Goal: Transaction & Acquisition: Book appointment/travel/reservation

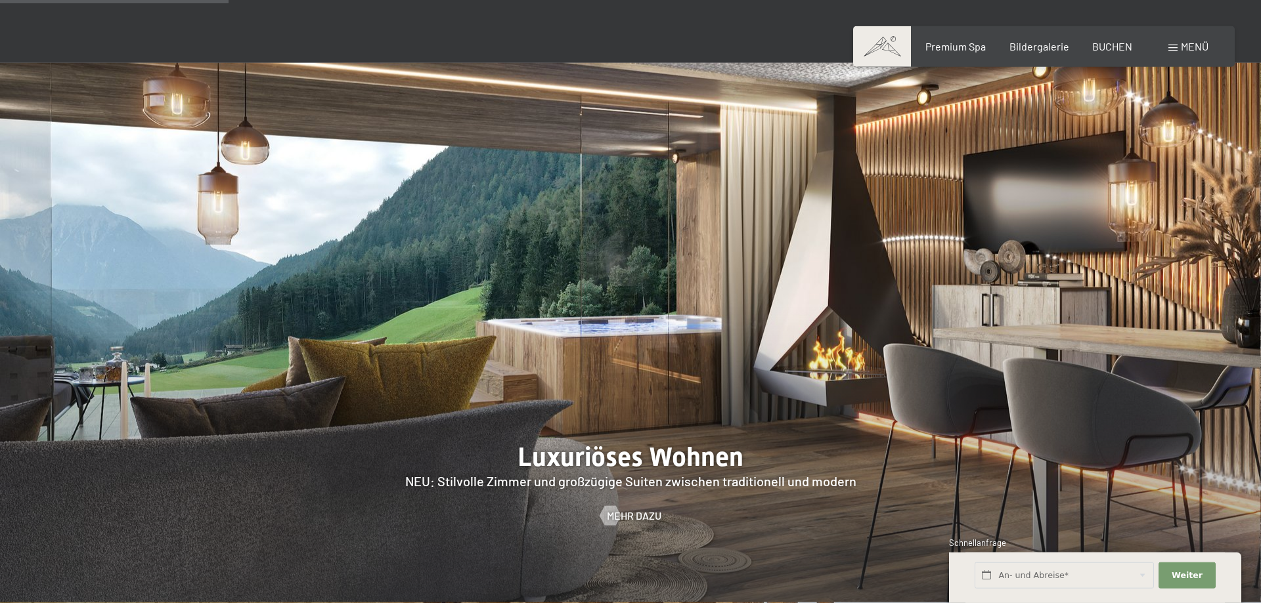
scroll to position [1205, 0]
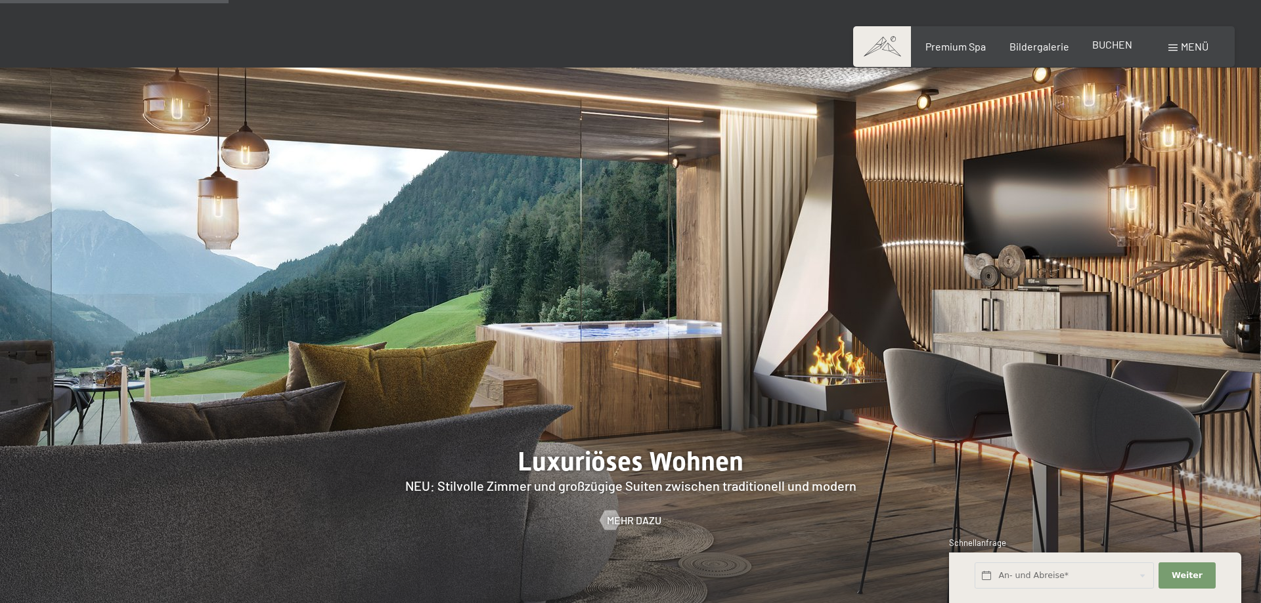
click at [1110, 48] on span "BUCHEN" at bounding box center [1112, 44] width 40 height 12
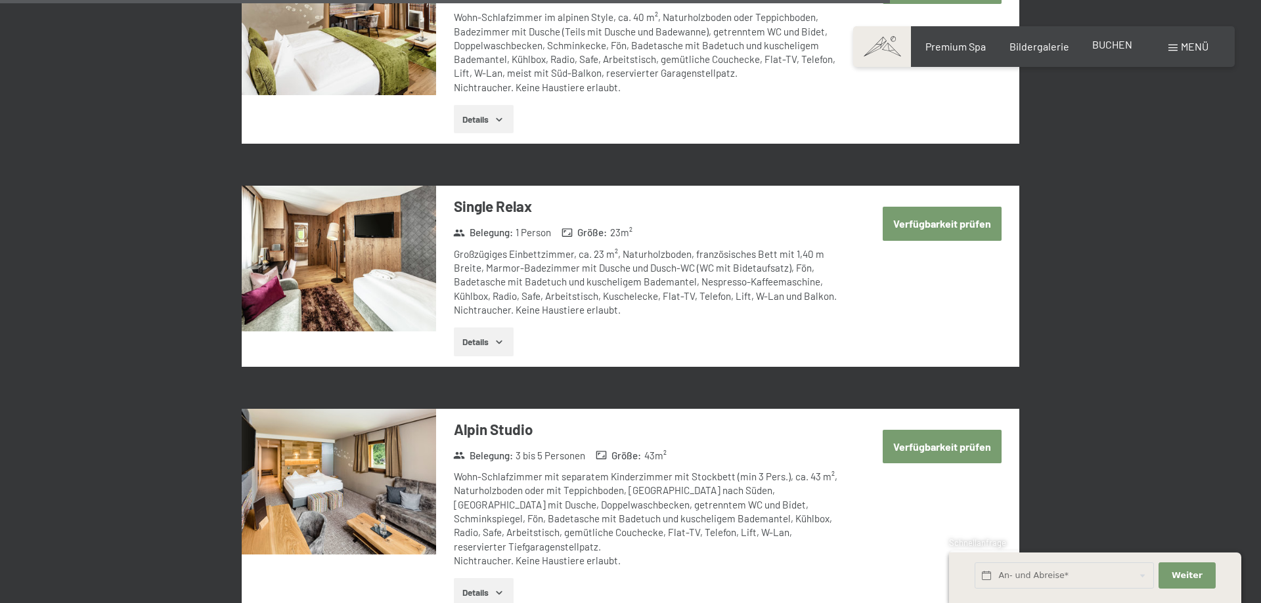
click at [1111, 46] on span "BUCHEN" at bounding box center [1112, 44] width 40 height 12
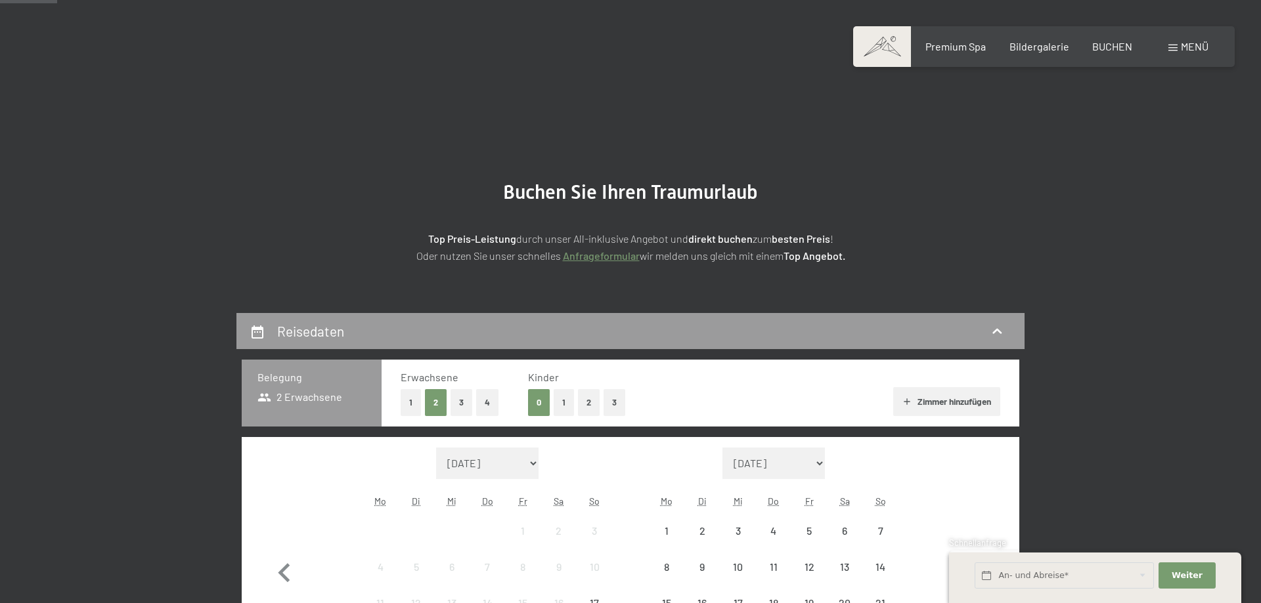
scroll to position [201, 0]
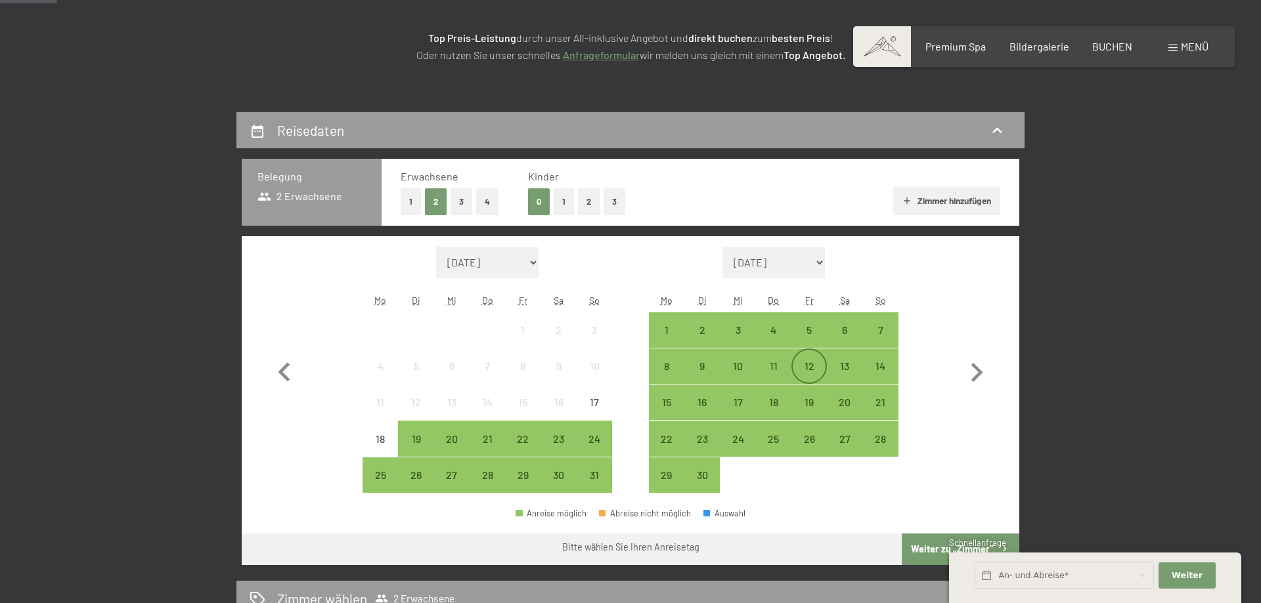
click at [811, 368] on div "12" at bounding box center [809, 377] width 33 height 33
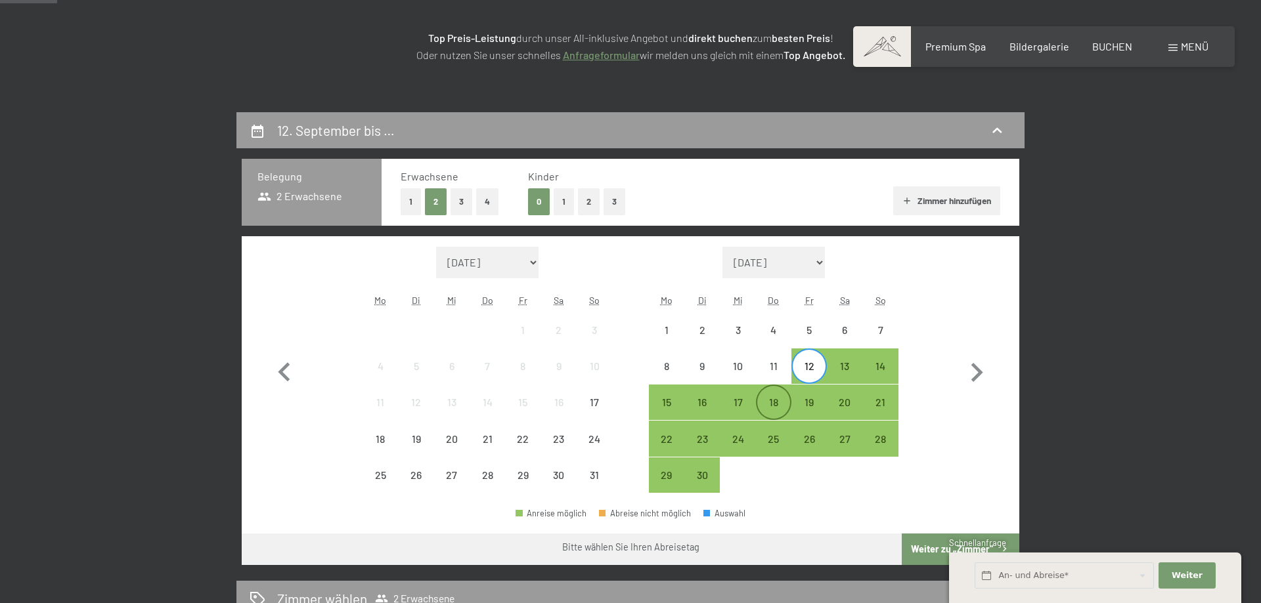
click at [766, 409] on div "18" at bounding box center [773, 413] width 33 height 33
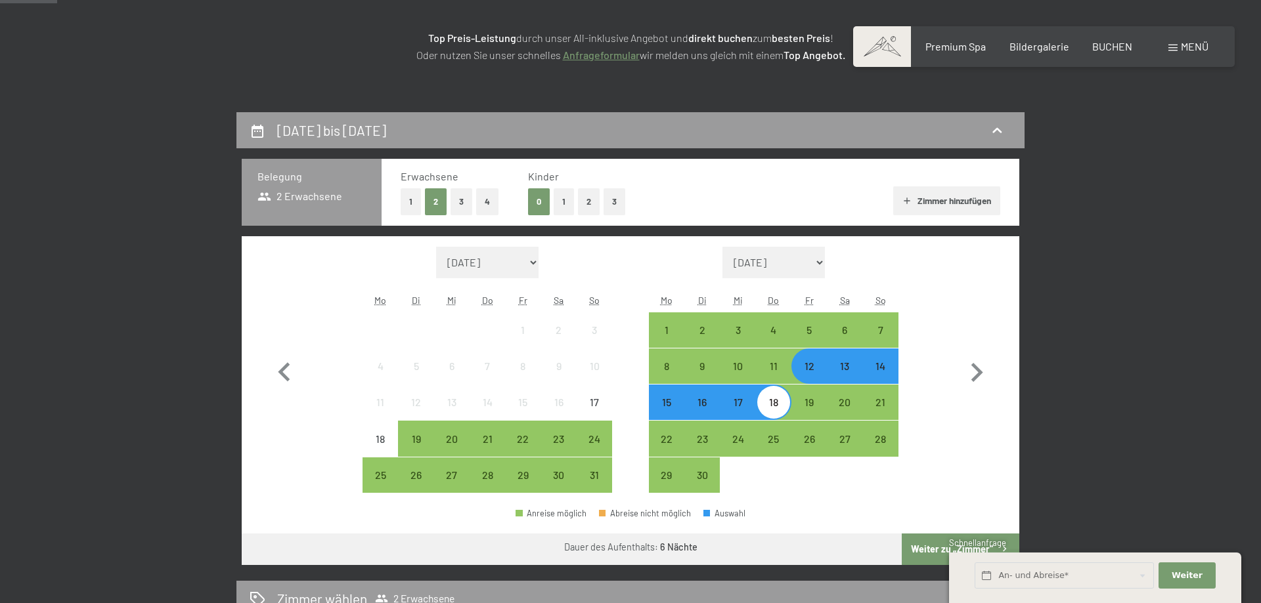
click at [804, 369] on div "12" at bounding box center [809, 377] width 33 height 33
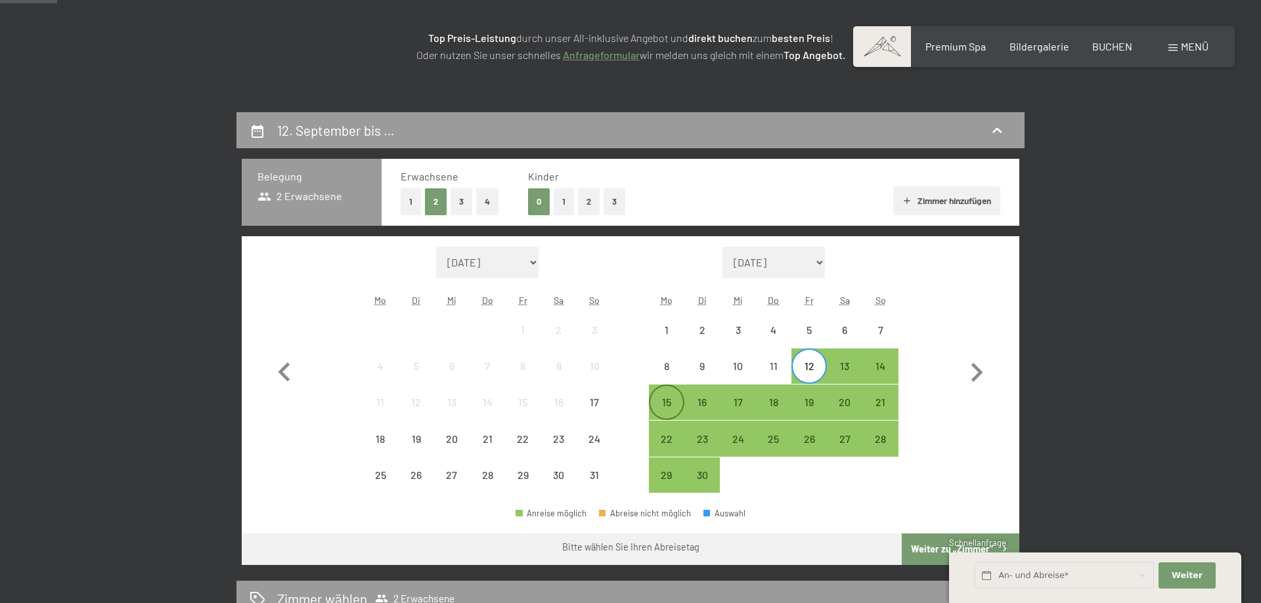
click at [669, 404] on div "15" at bounding box center [666, 413] width 33 height 33
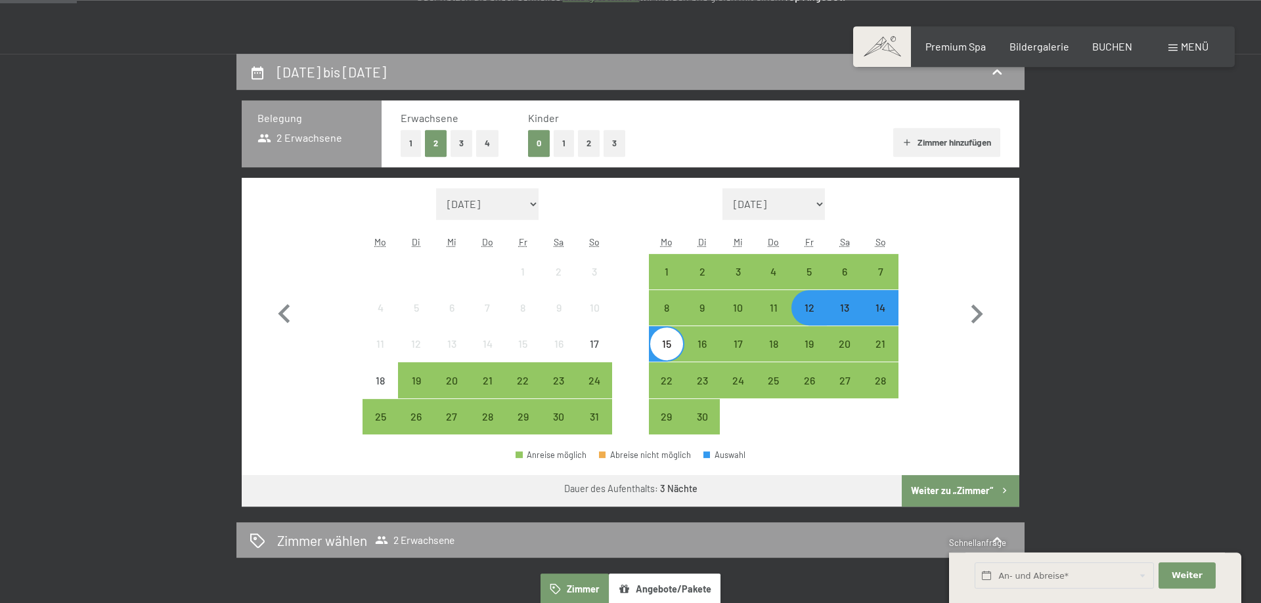
scroll to position [335, 0]
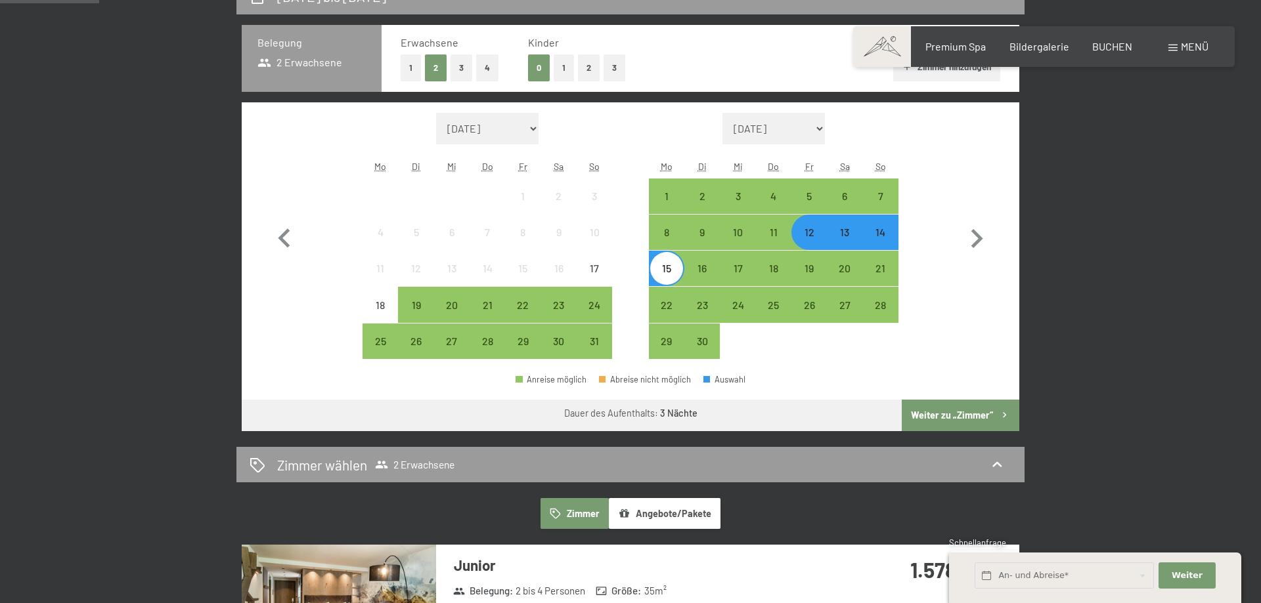
click at [980, 414] on button "Weiter zu „Zimmer“" at bounding box center [960, 416] width 118 height 32
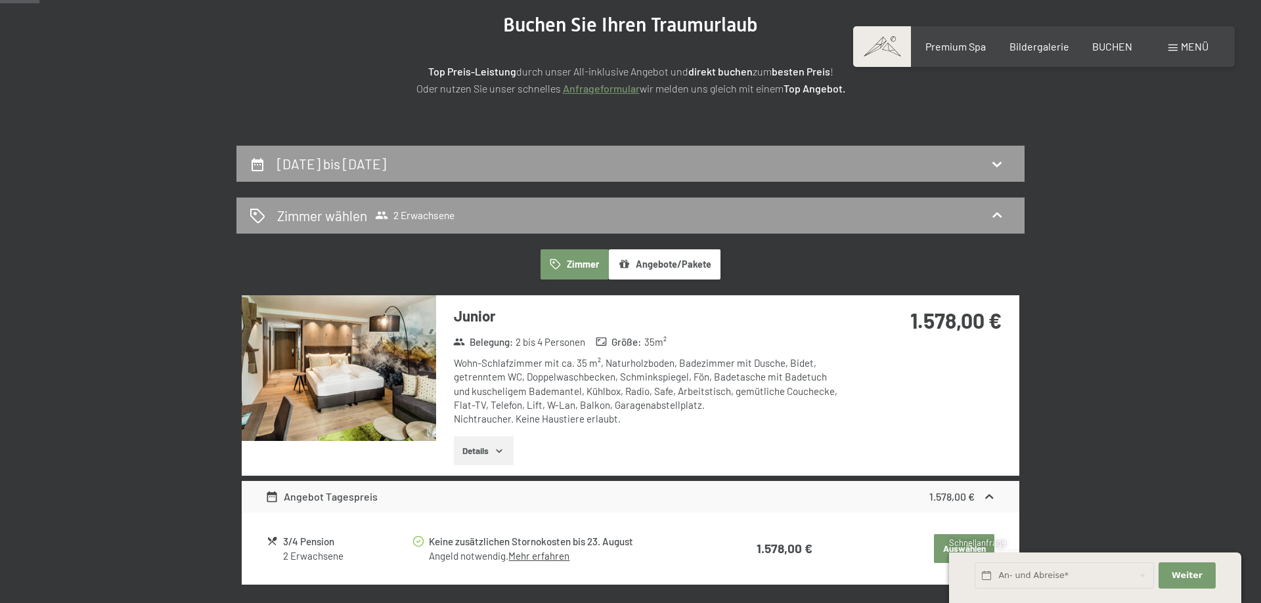
scroll to position [112, 0]
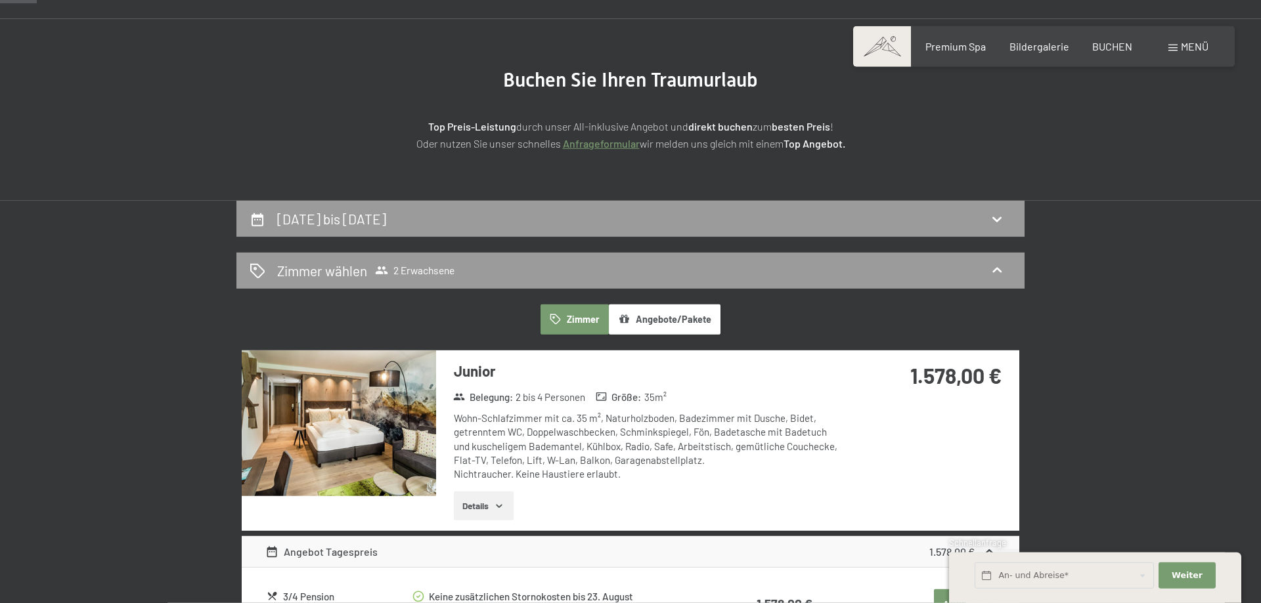
click at [603, 271] on div "Zimmer wählen 2 Erwachsene" at bounding box center [631, 270] width 762 height 19
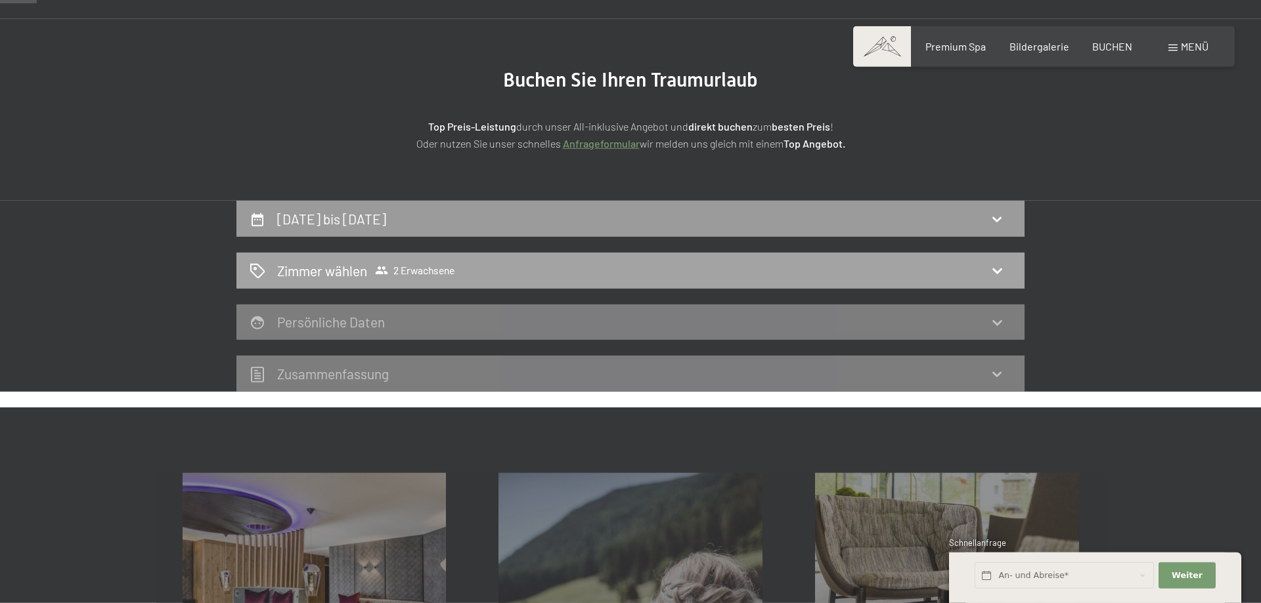
click at [992, 268] on icon at bounding box center [997, 271] width 16 height 16
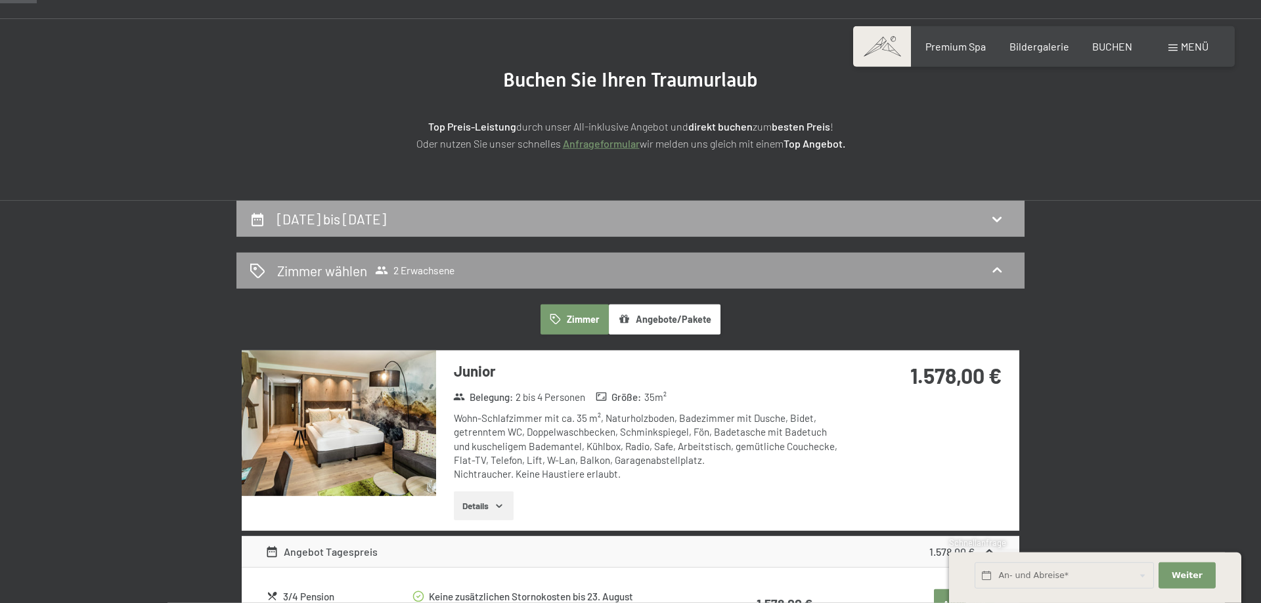
click at [592, 232] on div "[DATE] bis [DATE]" at bounding box center [630, 219] width 788 height 36
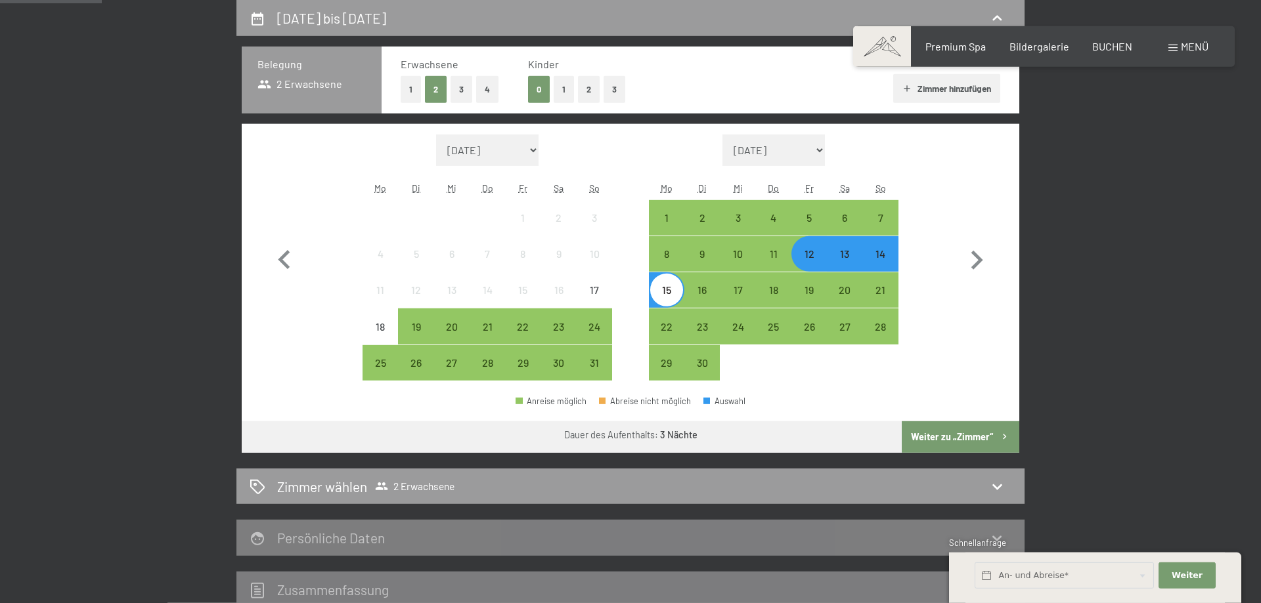
click at [407, 94] on button "1" at bounding box center [411, 89] width 20 height 27
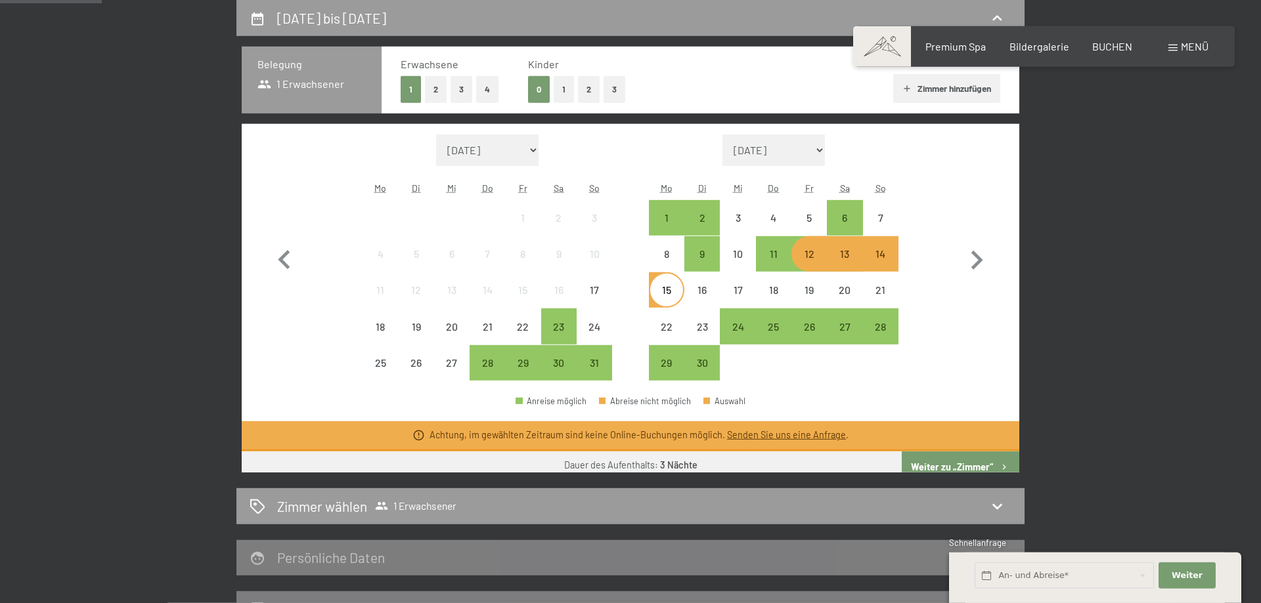
click at [952, 461] on button "Weiter zu „Zimmer“" at bounding box center [960, 468] width 118 height 32
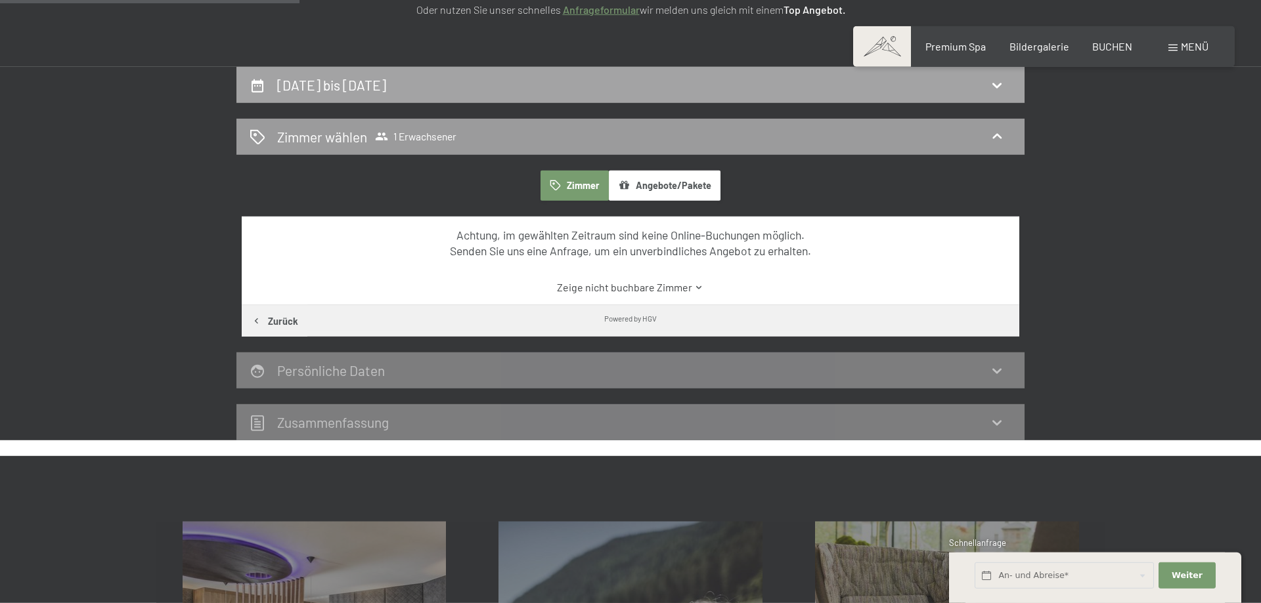
click at [386, 85] on h2 "[DATE] bis [DATE]" at bounding box center [331, 85] width 109 height 16
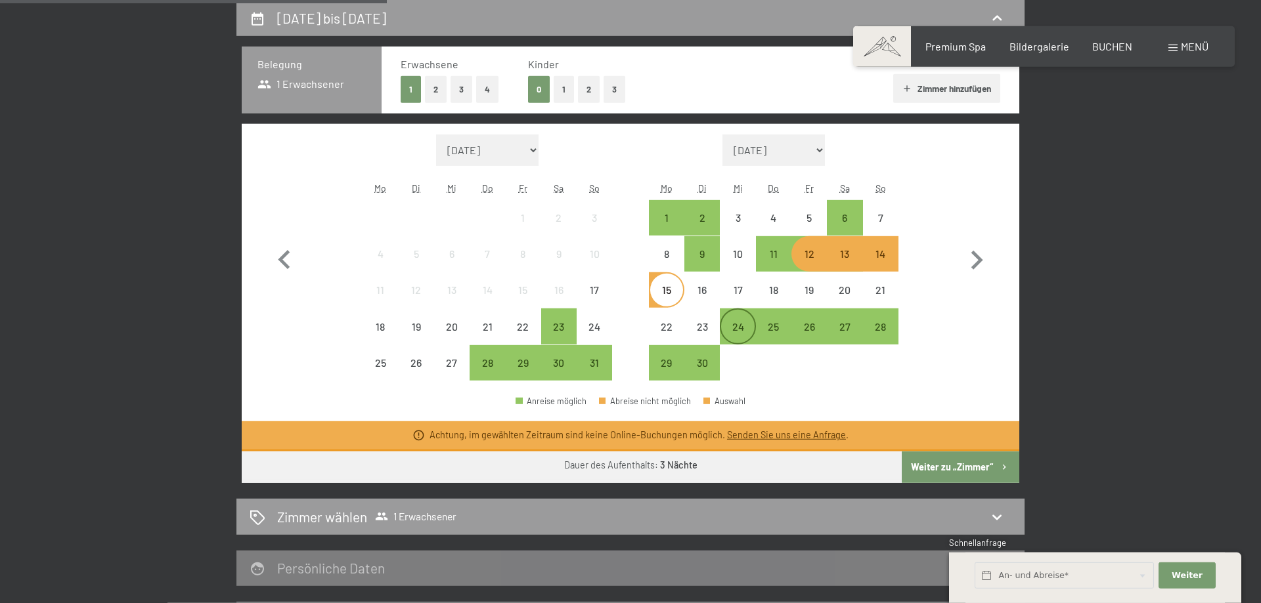
click at [739, 322] on div "24" at bounding box center [737, 338] width 33 height 33
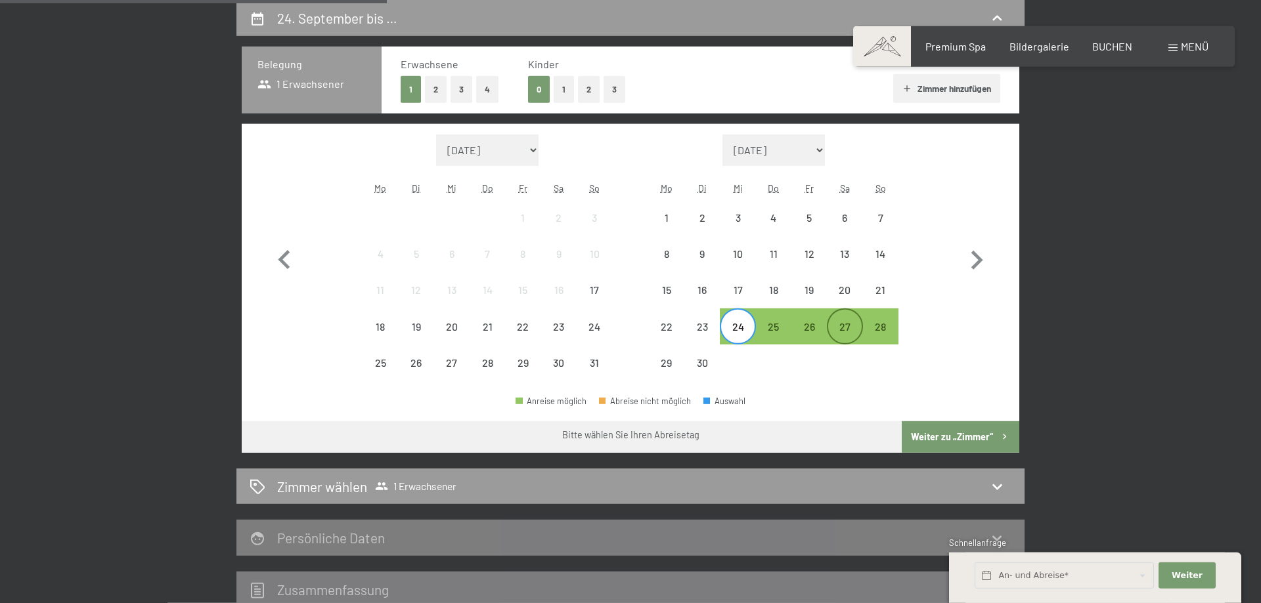
click at [842, 333] on div "27" at bounding box center [844, 338] width 33 height 33
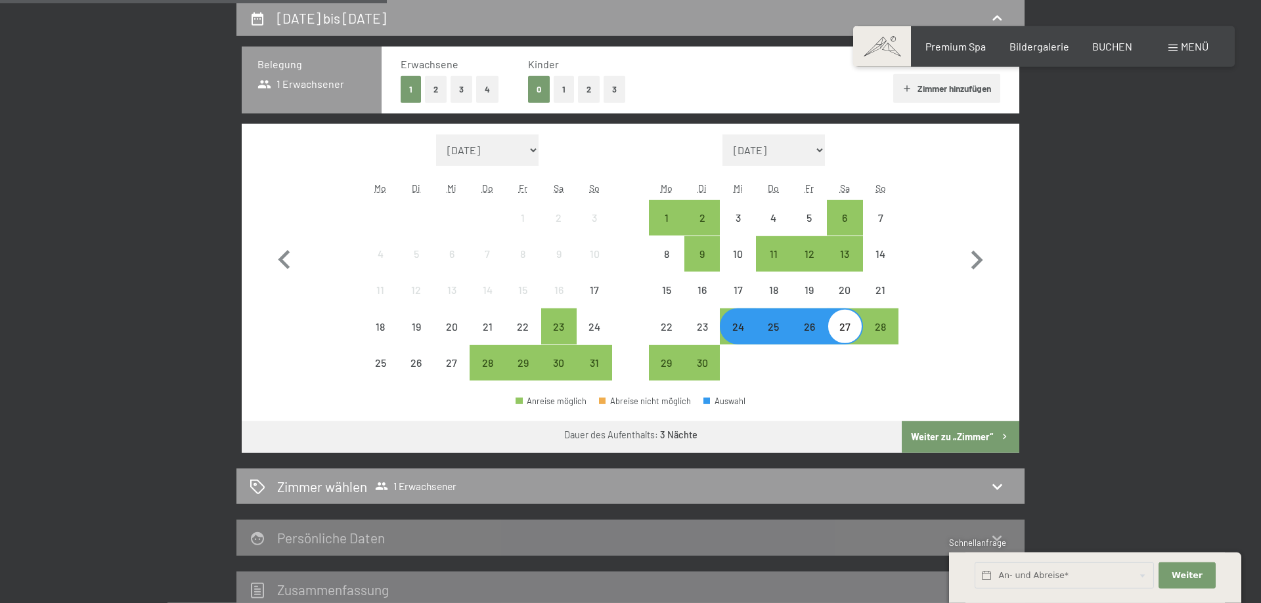
click at [974, 434] on button "Weiter zu „Zimmer“" at bounding box center [960, 438] width 118 height 32
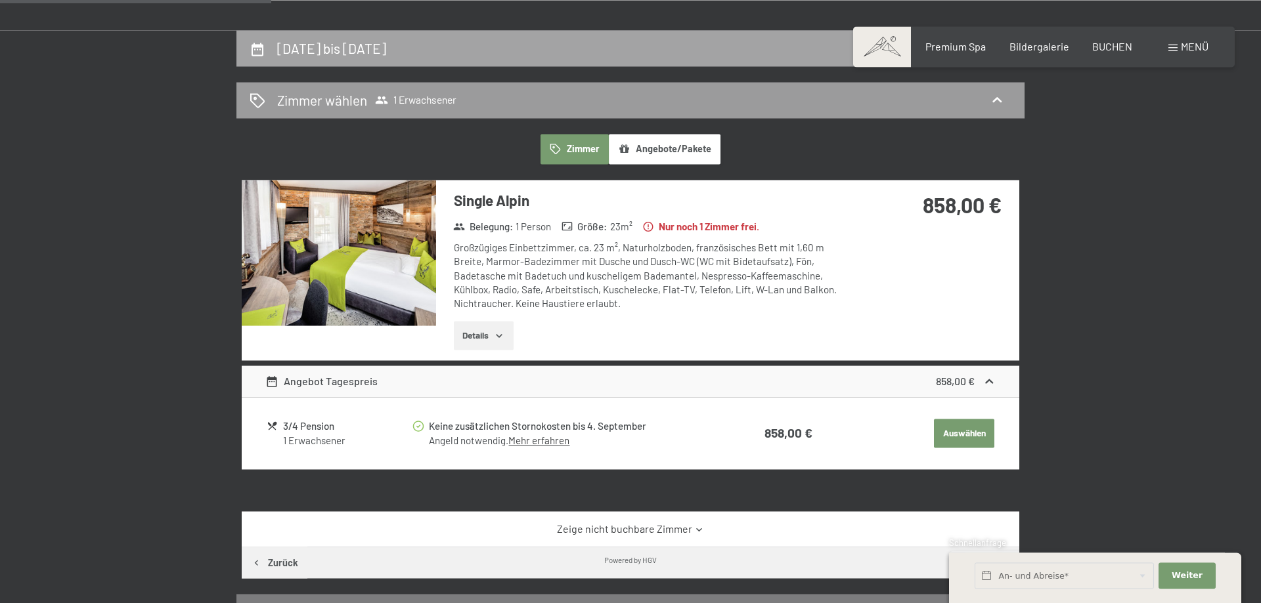
scroll to position [246, 0]
